Goal: Task Accomplishment & Management: Use online tool/utility

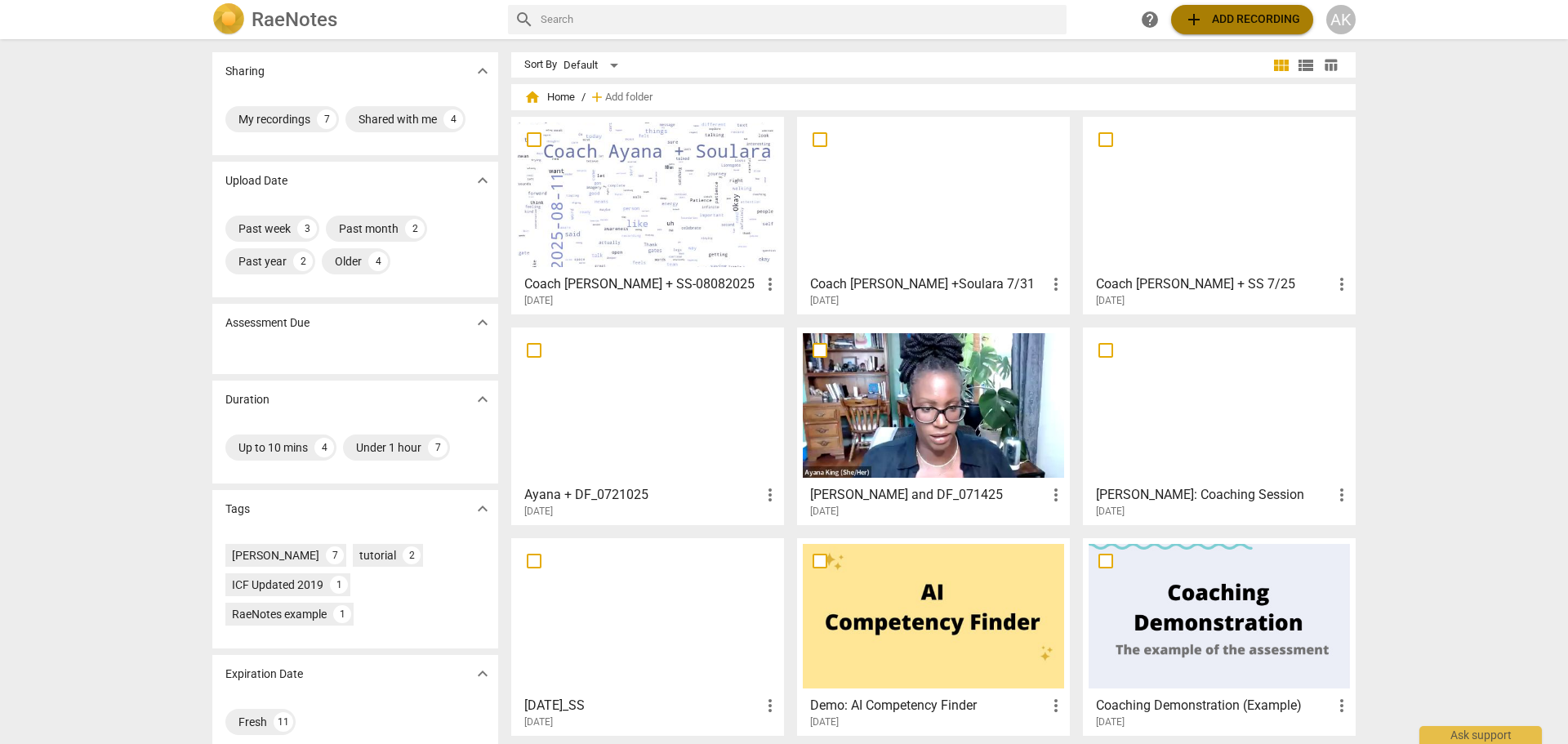
click at [1213, 22] on span "add Add recording" at bounding box center [1242, 19] width 116 height 20
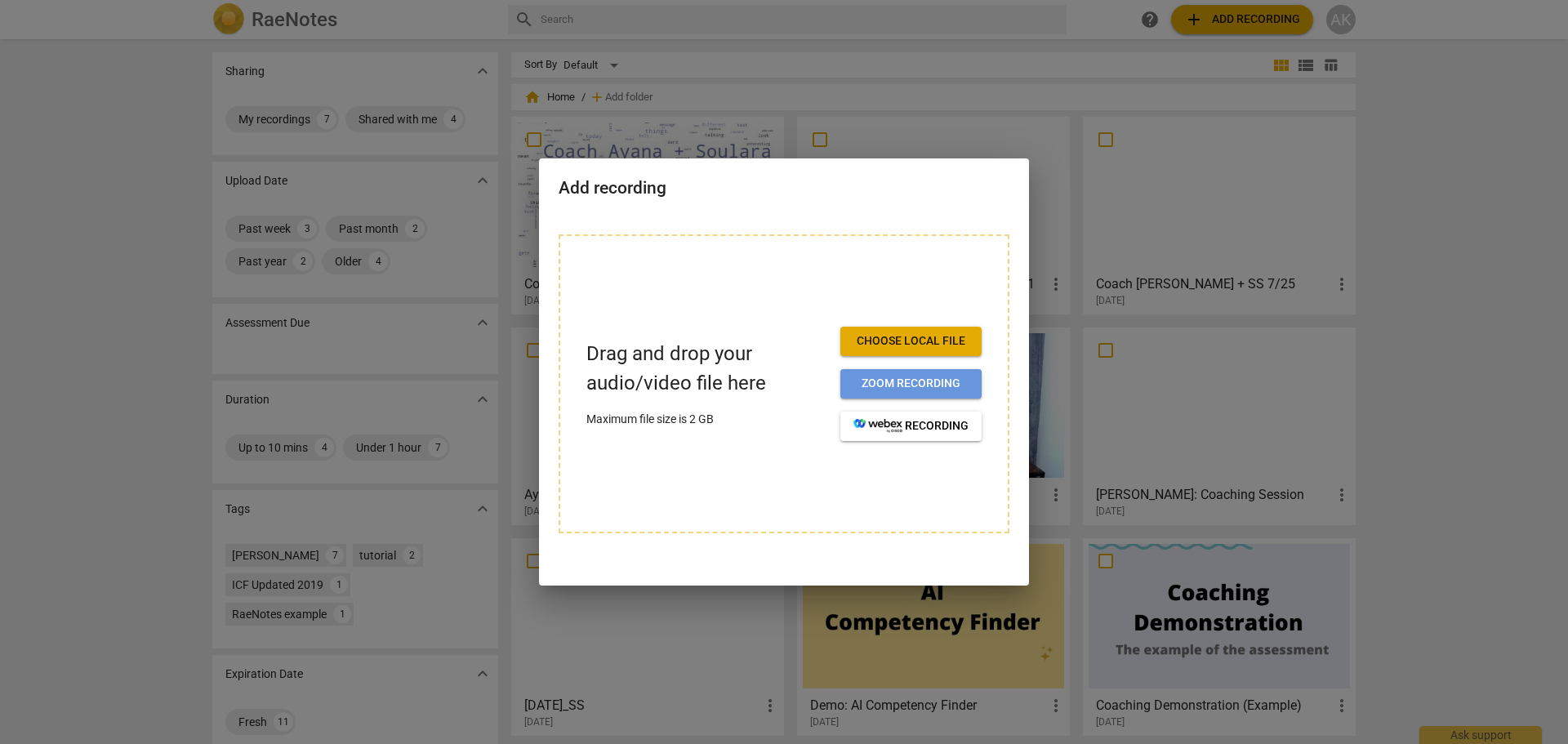
click at [940, 381] on span "Zoom recording" at bounding box center [911, 383] width 115 height 16
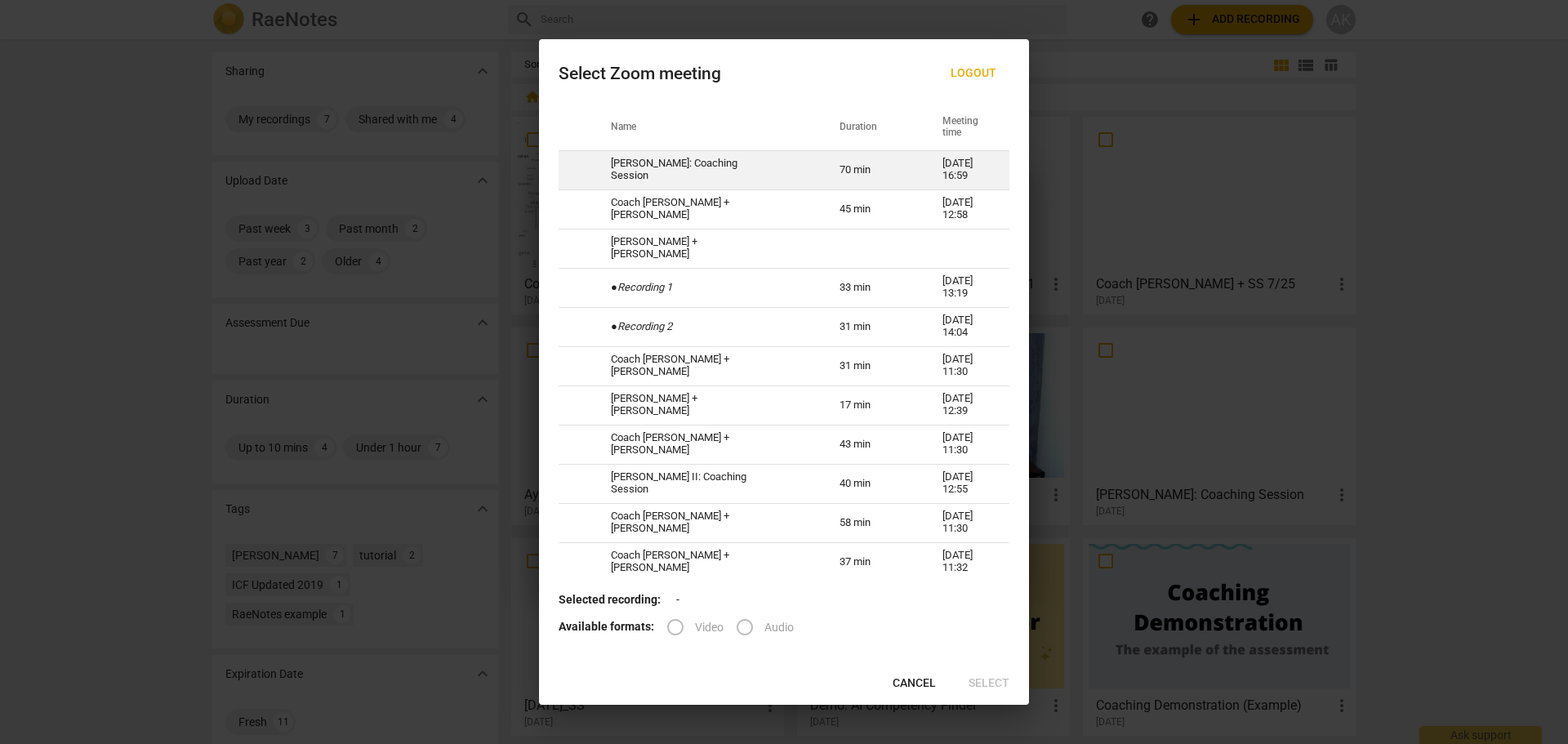
click at [827, 171] on td "70 min" at bounding box center [871, 169] width 103 height 39
click at [570, 167] on span "check_circle" at bounding box center [574, 168] width 20 height 20
click at [580, 171] on span "check_circle" at bounding box center [574, 168] width 20 height 20
click at [565, 161] on td "check_circle" at bounding box center [575, 169] width 32 height 39
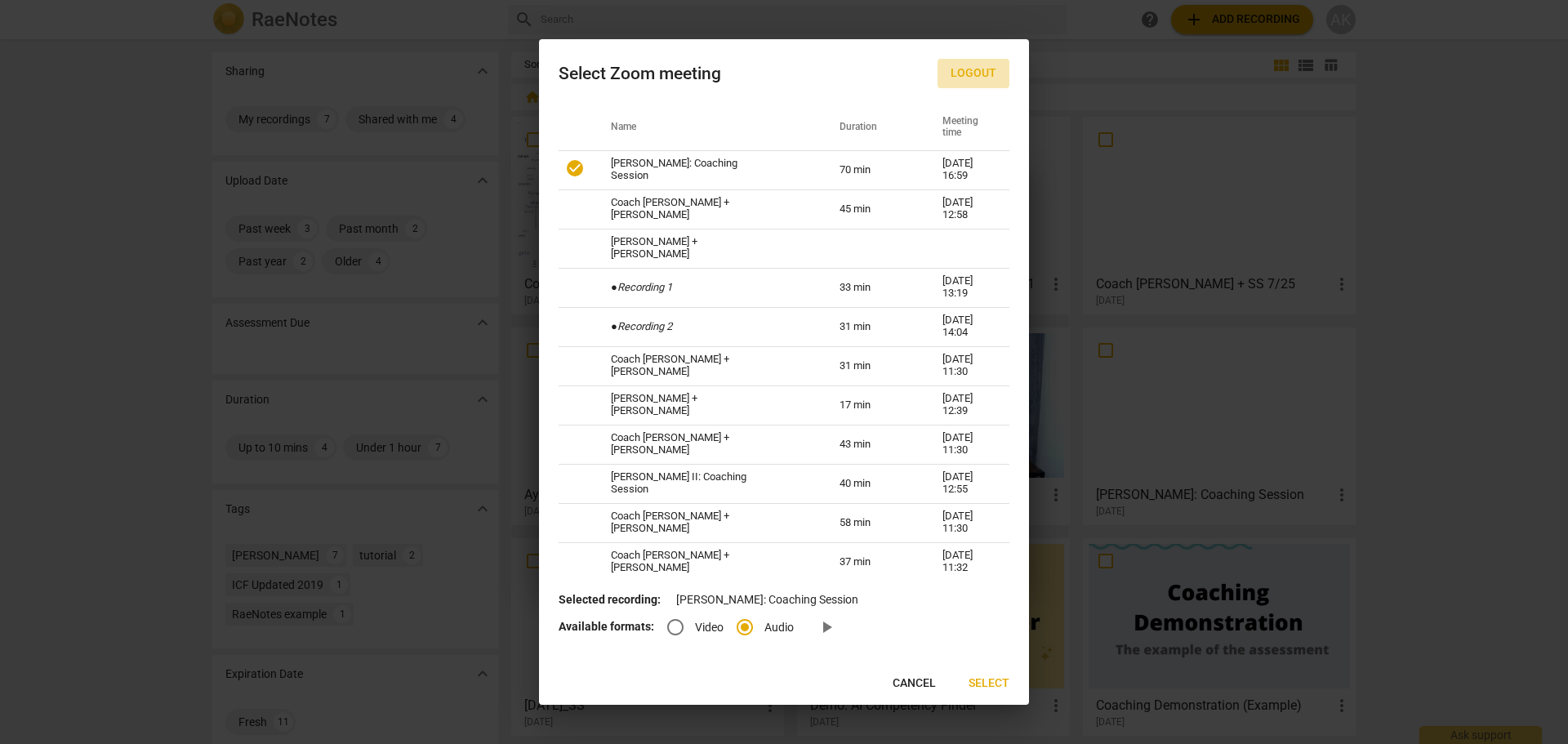
click at [974, 72] on span "Logout" at bounding box center [974, 73] width 46 height 16
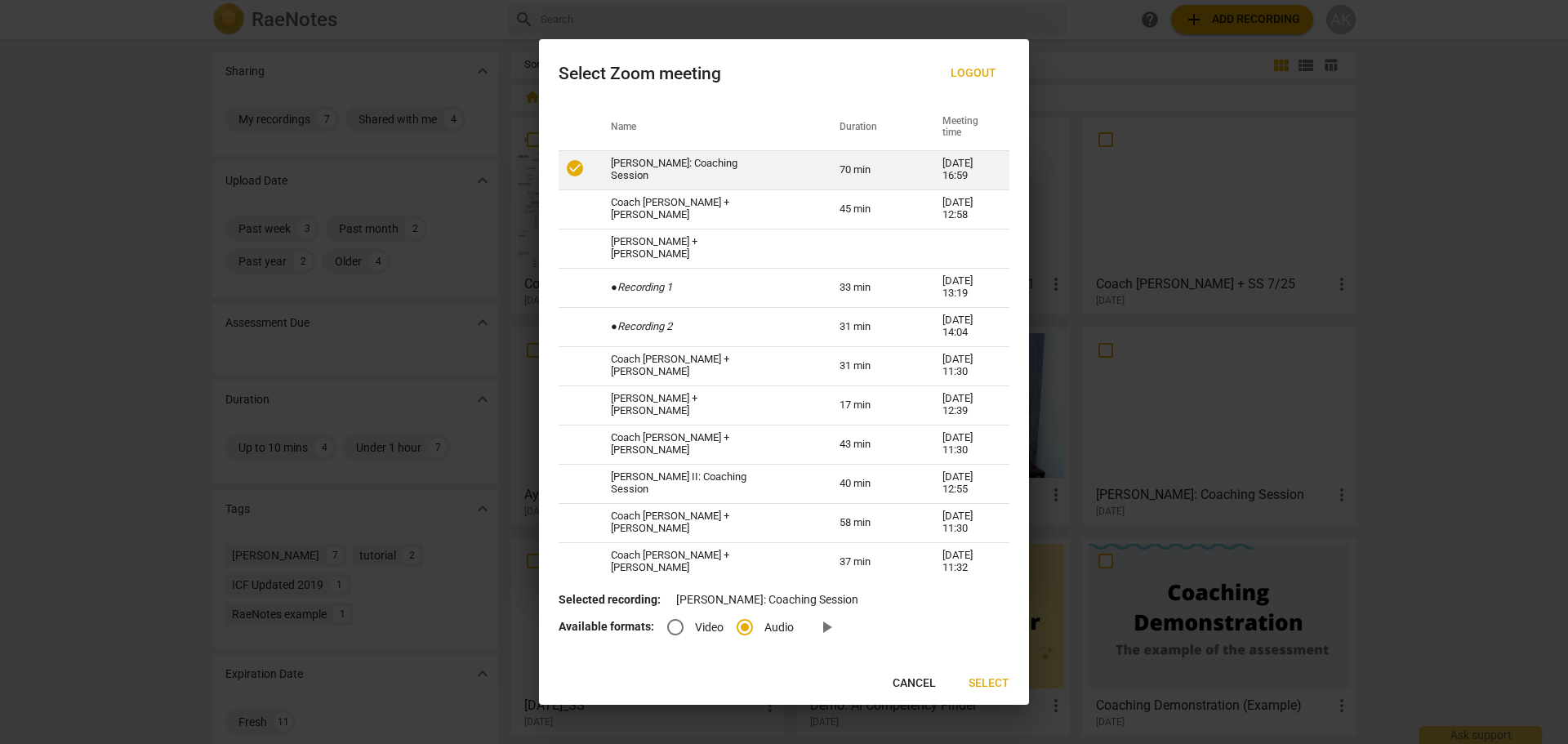
radio input "false"
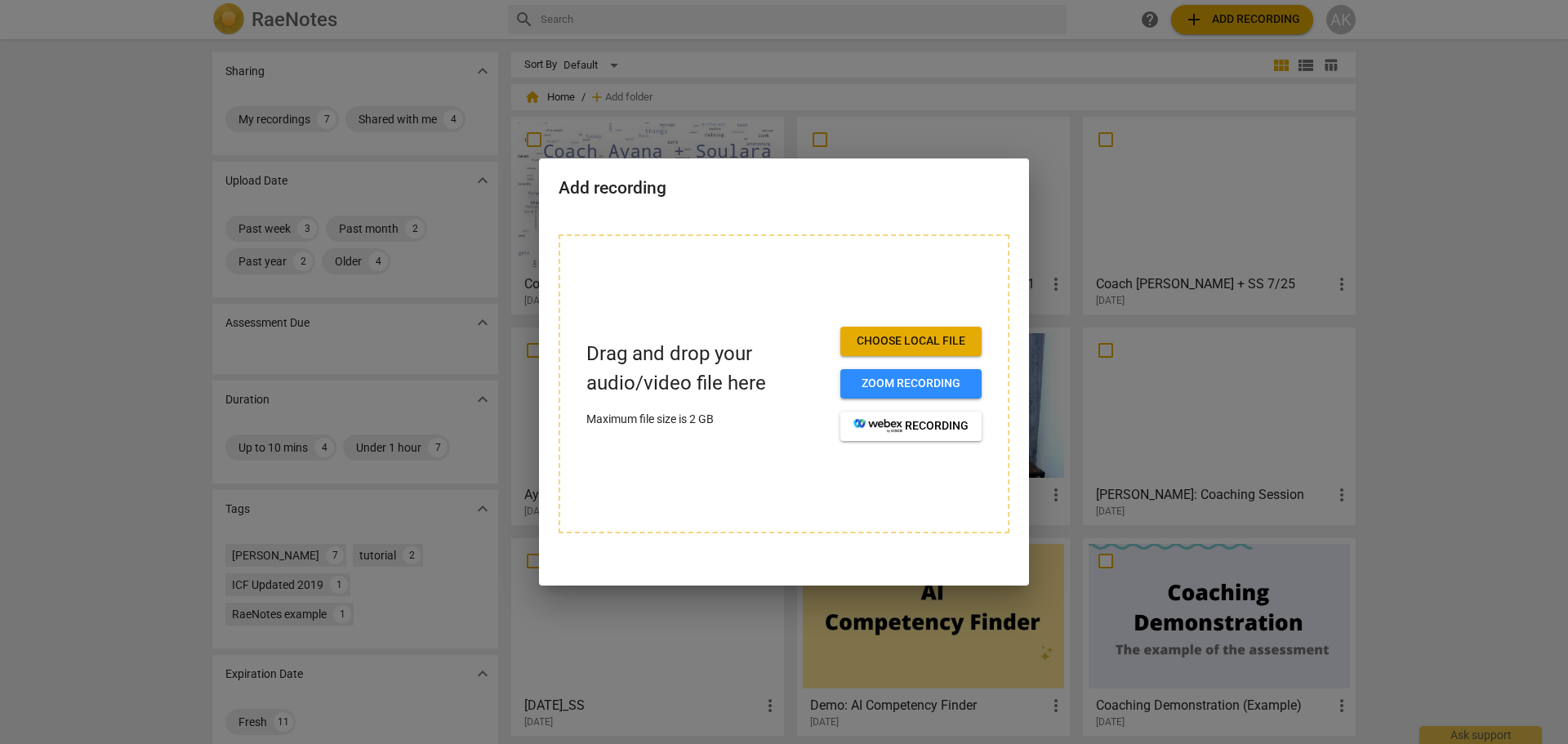
click at [721, 102] on div at bounding box center [784, 372] width 1568 height 744
